Goal: Task Accomplishment & Management: Manage account settings

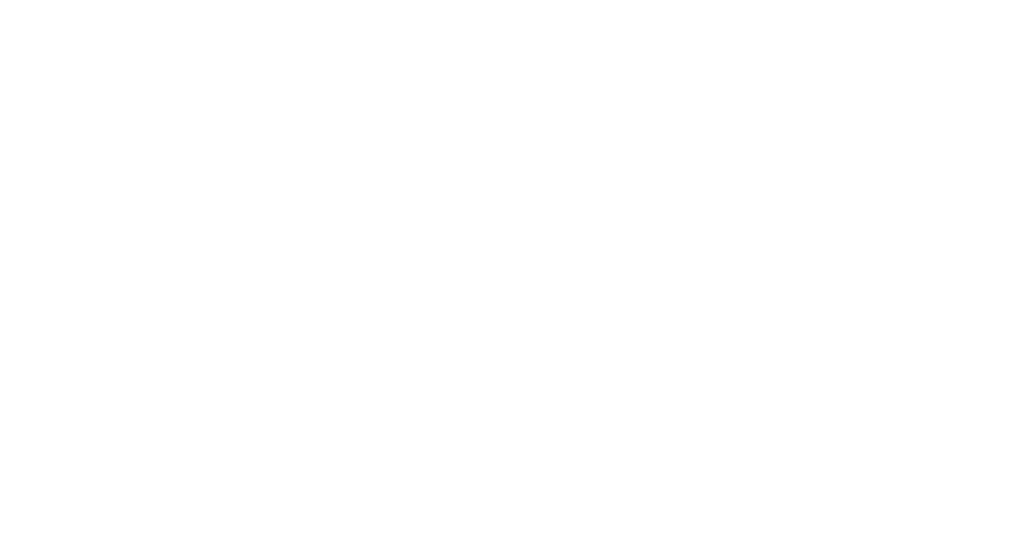
select select
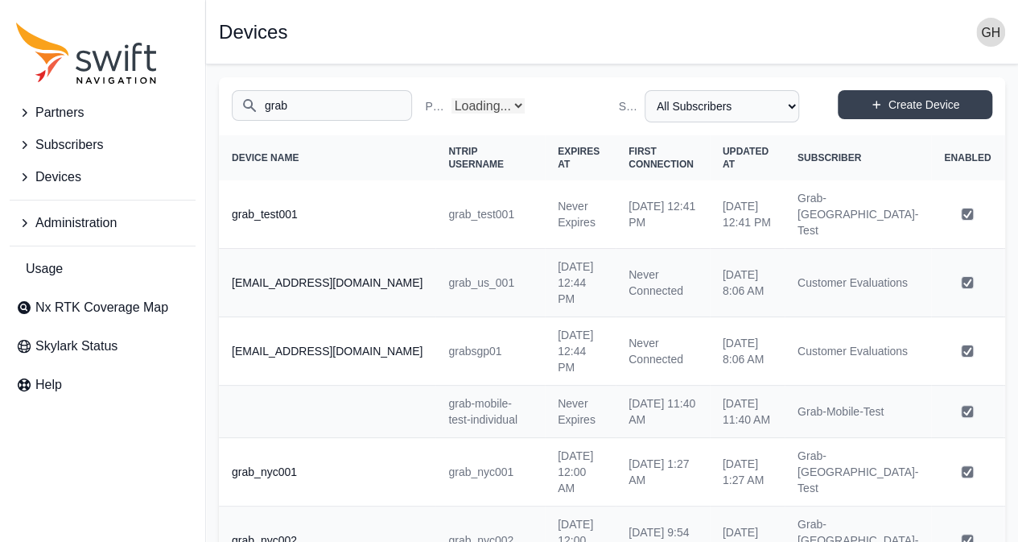
select select "Partner Name"
click at [97, 141] on span "Subscribers" at bounding box center [69, 144] width 68 height 19
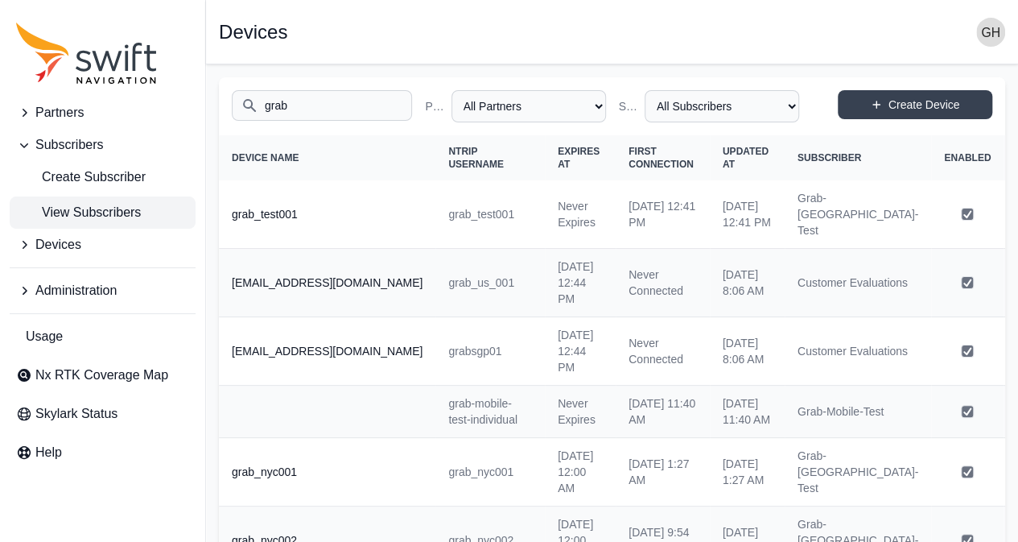
click at [119, 211] on span "View Subscribers" at bounding box center [78, 212] width 125 height 19
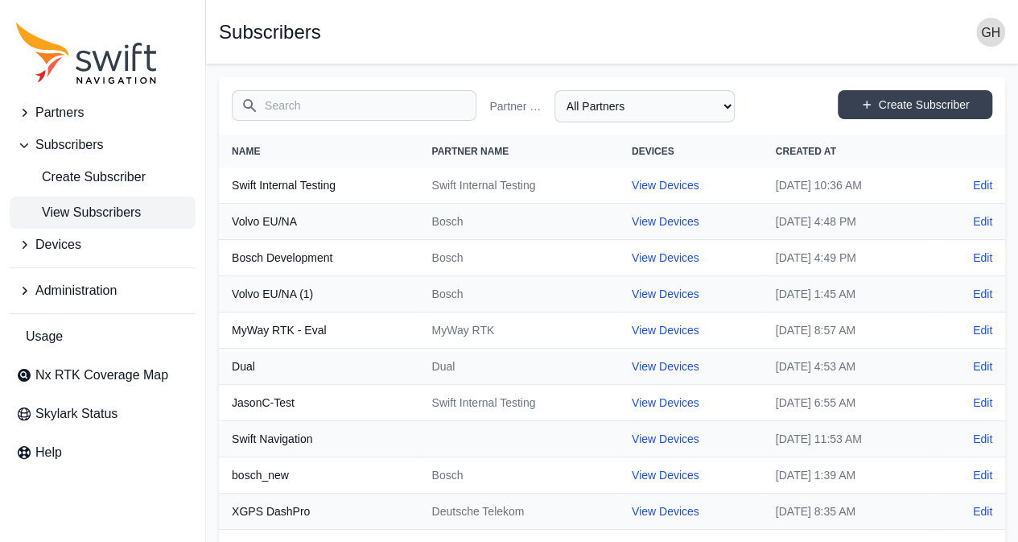
click at [365, 105] on input "Search" at bounding box center [354, 105] width 245 height 31
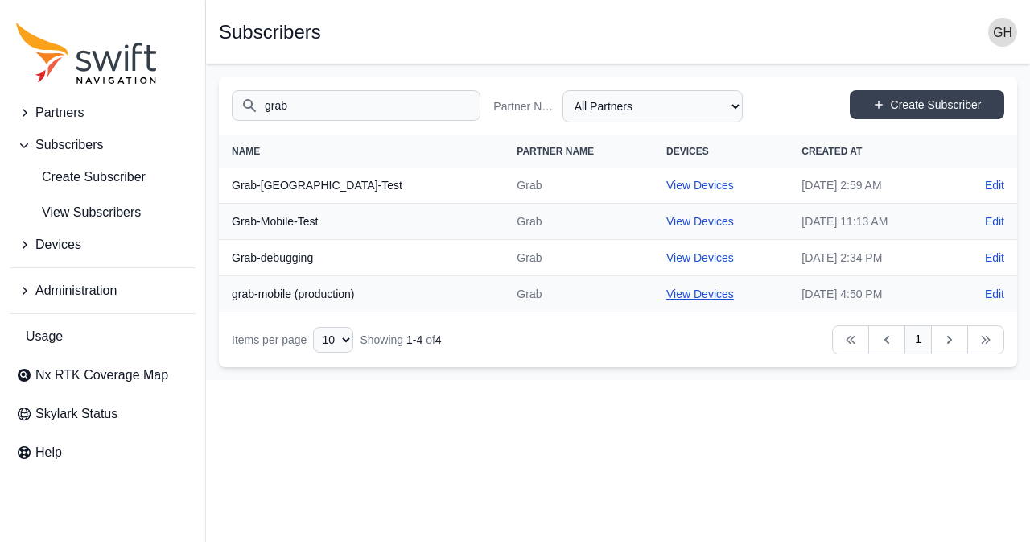
type input "grab"
click at [666, 295] on link "View Devices" at bounding box center [700, 293] width 68 height 13
select select "fe55257b-e26b-4112-869a-e544fc77323b"
